Goal: Information Seeking & Learning: Check status

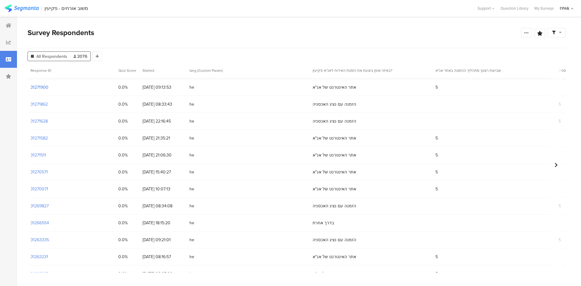
click at [36, 88] on section "31271900" at bounding box center [40, 87] width 18 height 6
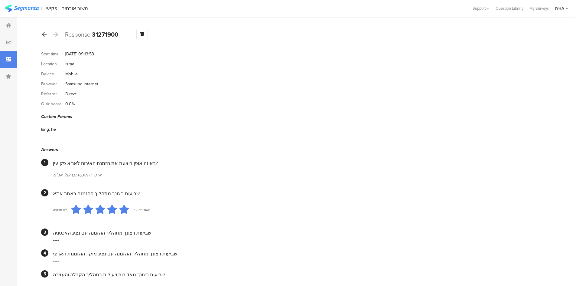
click at [44, 36] on icon at bounding box center [44, 33] width 5 height 5
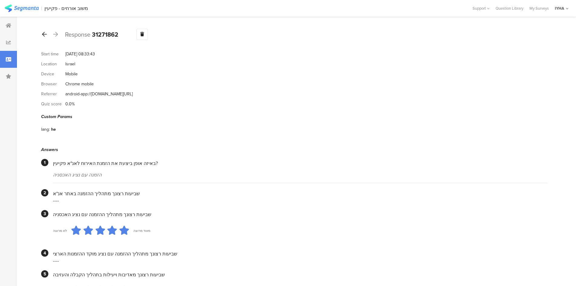
click at [44, 34] on icon at bounding box center [44, 33] width 5 height 5
click at [43, 34] on icon at bounding box center [44, 33] width 5 height 5
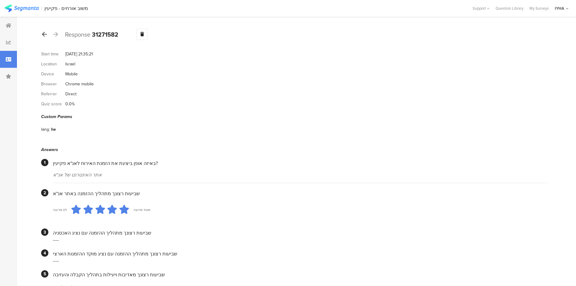
click at [42, 32] on icon at bounding box center [44, 33] width 5 height 5
click at [45, 37] on div at bounding box center [44, 35] width 7 height 10
click at [44, 33] on icon at bounding box center [44, 33] width 5 height 5
click at [43, 34] on icon at bounding box center [44, 33] width 5 height 5
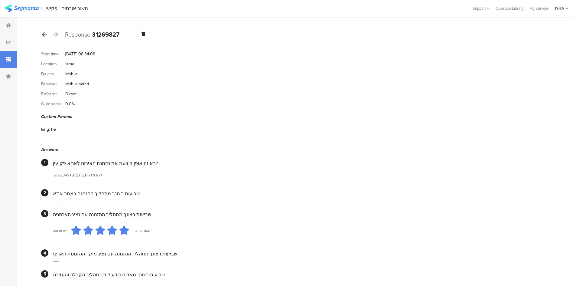
click at [44, 33] on icon at bounding box center [44, 33] width 5 height 5
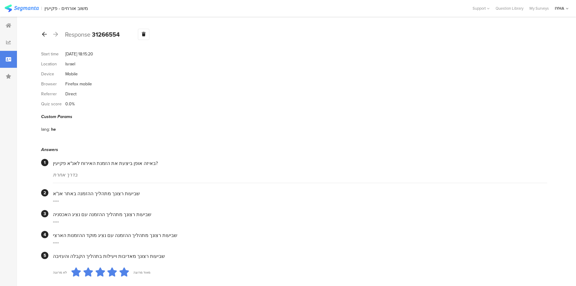
click at [46, 32] on icon at bounding box center [44, 33] width 5 height 5
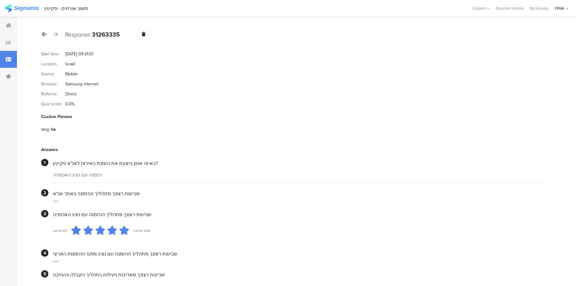
click at [43, 37] on icon at bounding box center [44, 33] width 5 height 5
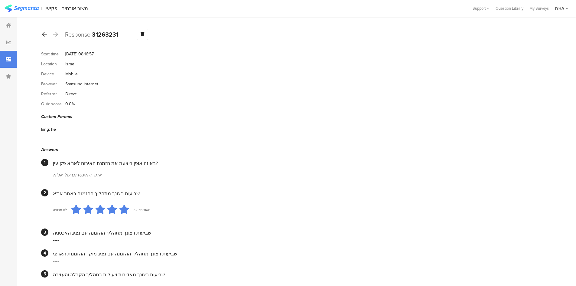
click at [42, 33] on icon at bounding box center [44, 33] width 5 height 5
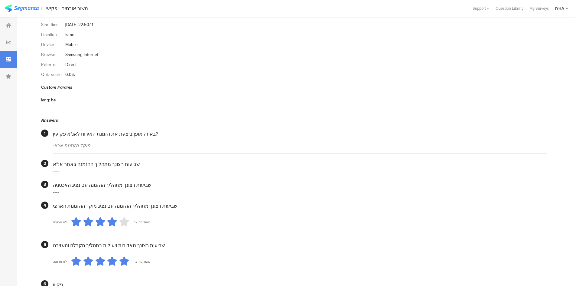
scroll to position [10, 0]
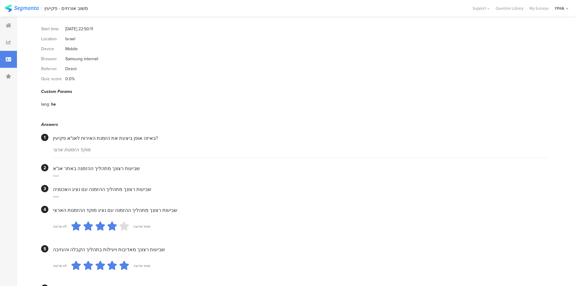
drag, startPoint x: 176, startPoint y: 220, endPoint x: 65, endPoint y: 4, distance: 242.3
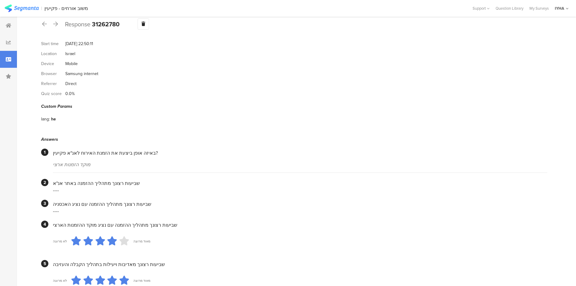
scroll to position [0, 0]
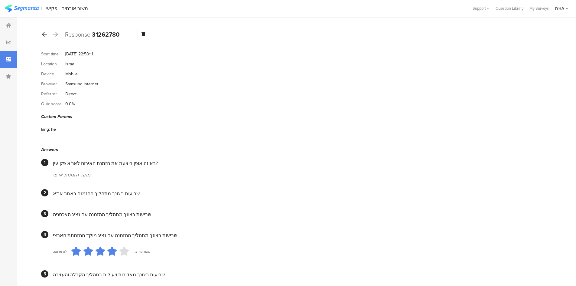
click at [44, 34] on icon at bounding box center [44, 33] width 5 height 5
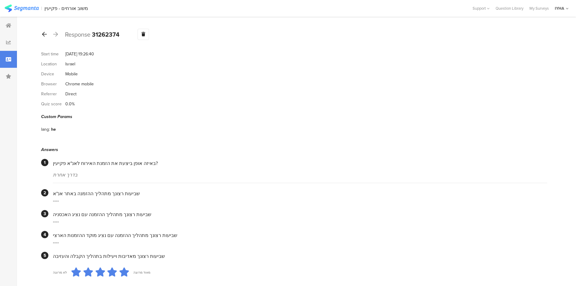
click at [42, 34] on div at bounding box center [44, 35] width 7 height 10
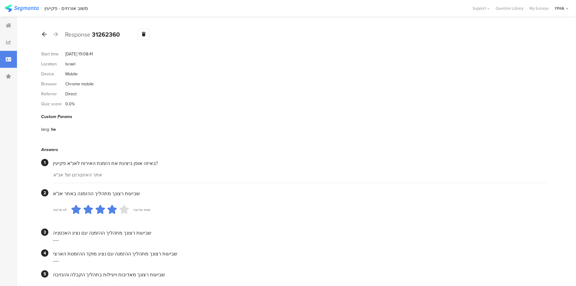
click at [45, 32] on icon at bounding box center [44, 33] width 5 height 5
drag, startPoint x: 52, startPoint y: 71, endPoint x: 45, endPoint y: 36, distance: 35.6
click at [45, 36] on icon at bounding box center [44, 33] width 5 height 5
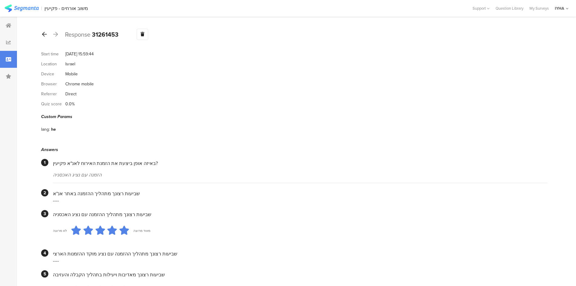
click at [43, 33] on icon at bounding box center [44, 33] width 5 height 5
click at [43, 34] on icon at bounding box center [44, 33] width 5 height 5
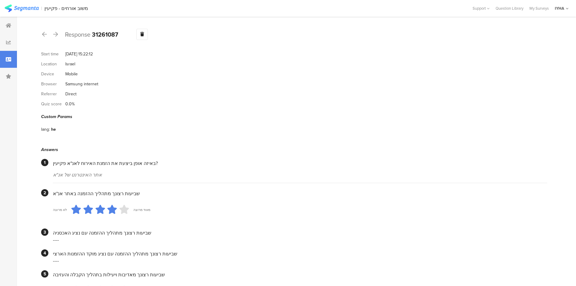
click at [42, 34] on icon at bounding box center [44, 33] width 5 height 5
click at [44, 34] on icon at bounding box center [44, 33] width 5 height 5
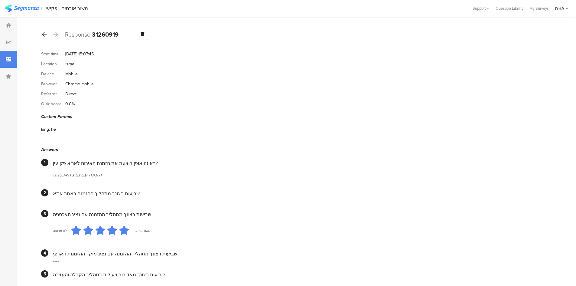
click at [44, 33] on icon at bounding box center [44, 33] width 5 height 5
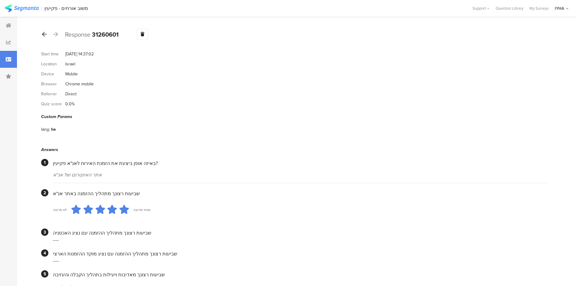
click at [44, 34] on icon at bounding box center [44, 33] width 5 height 5
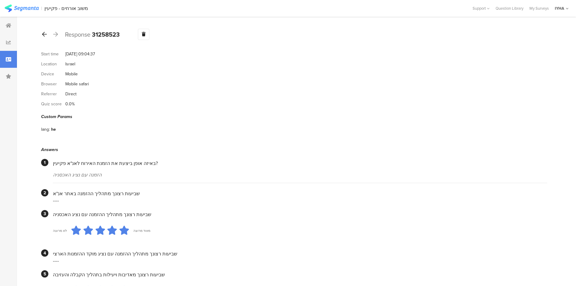
click at [42, 34] on div at bounding box center [44, 35] width 7 height 10
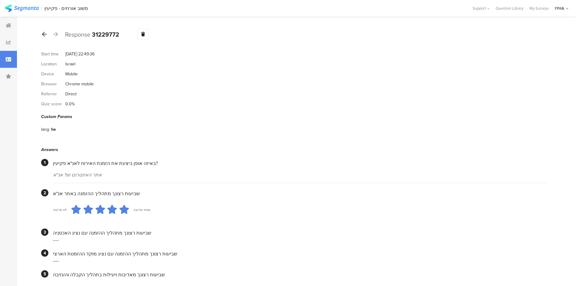
click at [41, 37] on div at bounding box center [44, 35] width 7 height 10
click at [42, 33] on icon at bounding box center [44, 33] width 5 height 5
click at [43, 33] on icon at bounding box center [44, 33] width 5 height 5
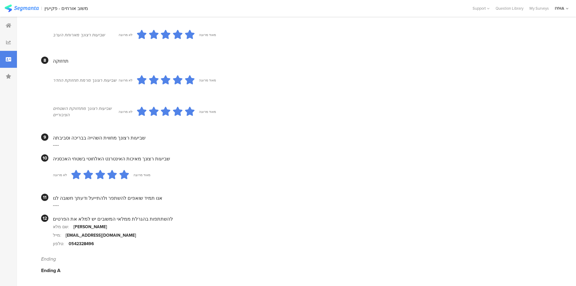
scroll to position [239, 0]
